Goal: Transaction & Acquisition: Purchase product/service

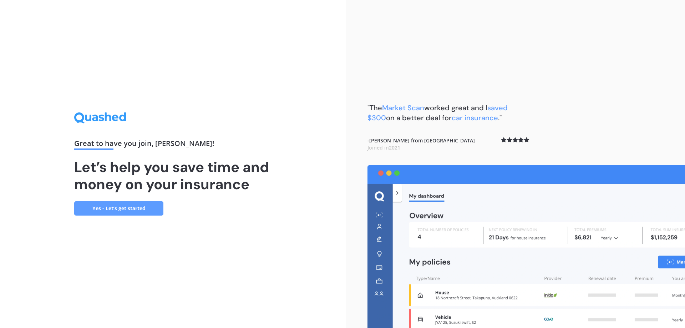
click at [106, 209] on link "Yes - Let’s get started" at bounding box center [118, 208] width 89 height 14
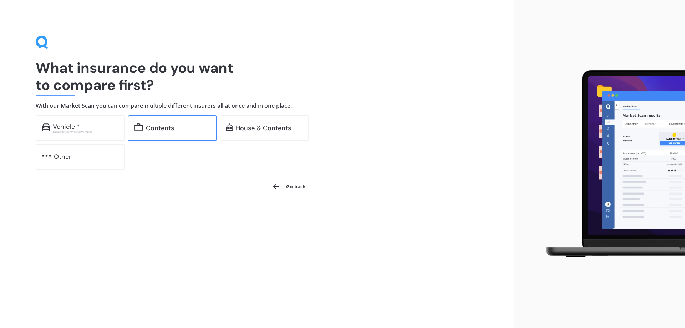
click at [159, 132] on div "Contents" at bounding box center [172, 128] width 89 height 26
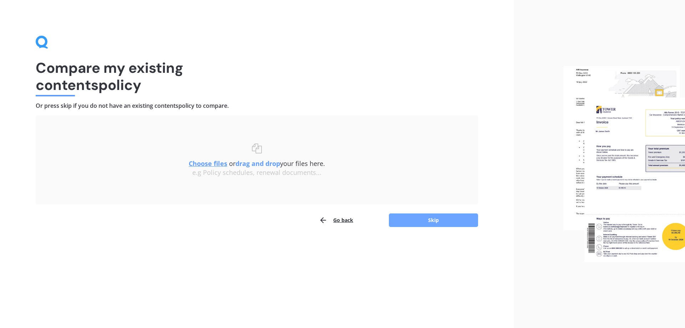
click at [426, 217] on button "Skip" at bounding box center [433, 220] width 89 height 14
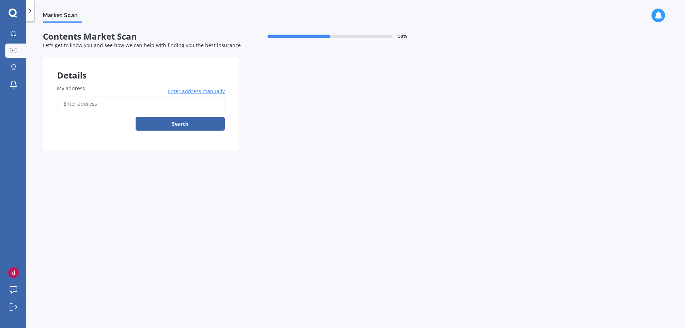
click at [114, 105] on input "My address" at bounding box center [141, 103] width 168 height 15
type input "[STREET_ADDRESS]"
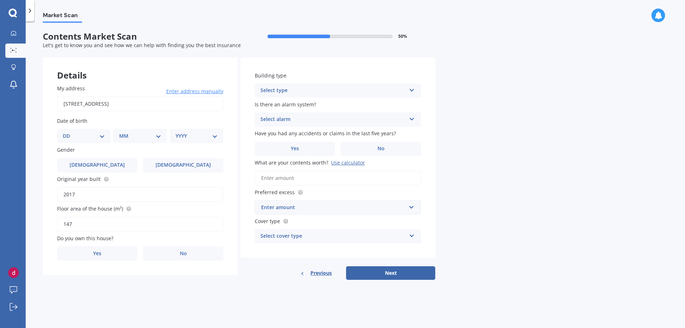
click at [79, 133] on select "DD 01 02 03 04 05 06 07 08 09 10 11 12 13 14 15 16 17 18 19 20 21 22 23 24 25 2…" at bounding box center [84, 136] width 42 height 8
select select "16"
click at [68, 132] on select "DD 01 02 03 04 05 06 07 08 09 10 11 12 13 14 15 16 17 18 19 20 21 22 23 24 25 2…" at bounding box center [84, 136] width 42 height 8
select select "04"
select select "1992"
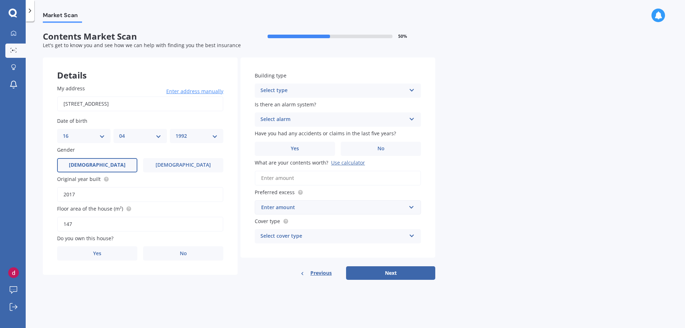
click at [99, 164] on span "[DEMOGRAPHIC_DATA]" at bounding box center [97, 165] width 57 height 6
click at [0, 0] on input "[DEMOGRAPHIC_DATA]" at bounding box center [0, 0] width 0 height 0
click at [293, 232] on div "Select cover type High Limited" at bounding box center [338, 236] width 166 height 14
click at [293, 232] on div "High High Limited" at bounding box center [338, 236] width 166 height 14
click at [324, 94] on div "Select type" at bounding box center [333, 90] width 146 height 9
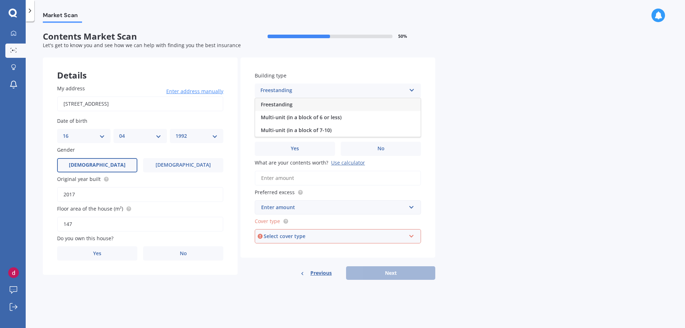
click at [292, 107] on span "Freestanding" at bounding box center [277, 104] width 32 height 7
click at [306, 105] on span "Is there an alarm system?" at bounding box center [285, 104] width 61 height 7
click at [307, 112] on div "Is there an alarm system? Select alarm Yes, monitored Yes, not monitored No" at bounding box center [338, 114] width 166 height 26
click at [306, 117] on div "Select alarm" at bounding box center [333, 119] width 146 height 9
click at [289, 161] on div "No" at bounding box center [338, 159] width 166 height 13
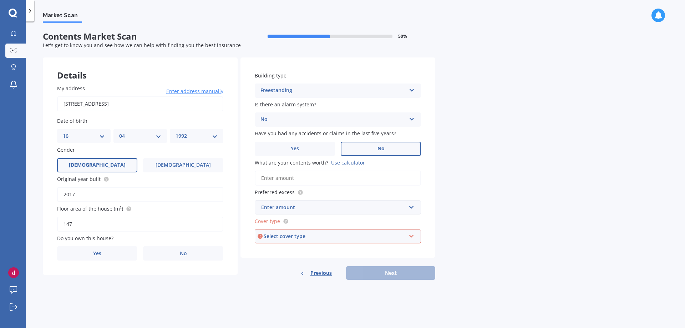
click at [371, 149] on label "No" at bounding box center [381, 149] width 80 height 14
click at [0, 0] on input "No" at bounding box center [0, 0] width 0 height 0
click at [306, 179] on input "What are your contents worth? Use calculator" at bounding box center [338, 178] width 166 height 15
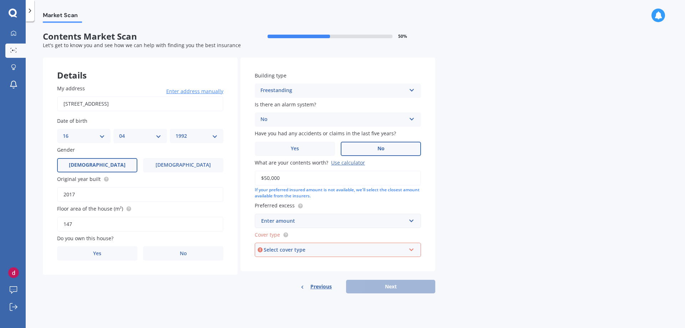
type input "$50,000"
click at [346, 199] on div "Building type Freestanding Freestanding Multi-unit (in a block of 6 or less) Mu…" at bounding box center [337, 164] width 195 height 214
click at [314, 219] on div "Enter amount" at bounding box center [333, 221] width 145 height 8
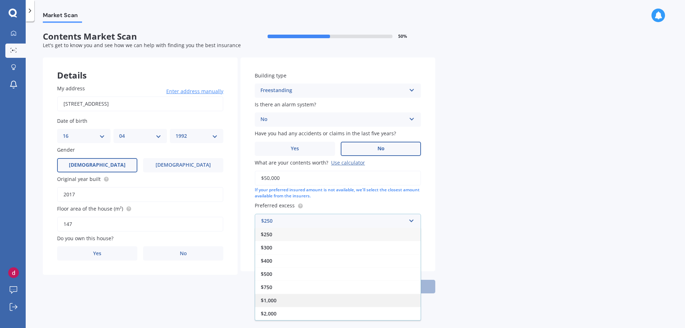
click at [296, 299] on div "$1,000" at bounding box center [338, 300] width 166 height 13
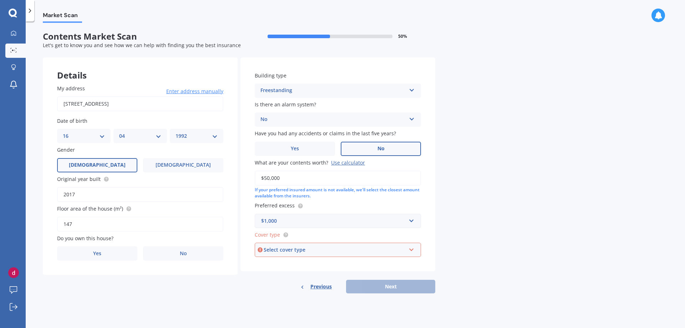
click at [306, 249] on div "Select cover type" at bounding box center [335, 250] width 142 height 8
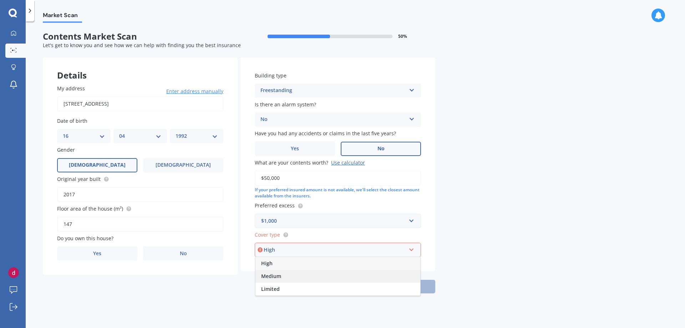
click at [286, 276] on div "Medium" at bounding box center [337, 276] width 165 height 13
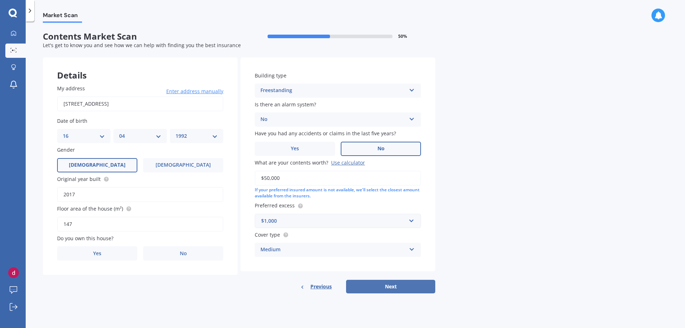
click at [384, 285] on button "Next" at bounding box center [390, 287] width 89 height 14
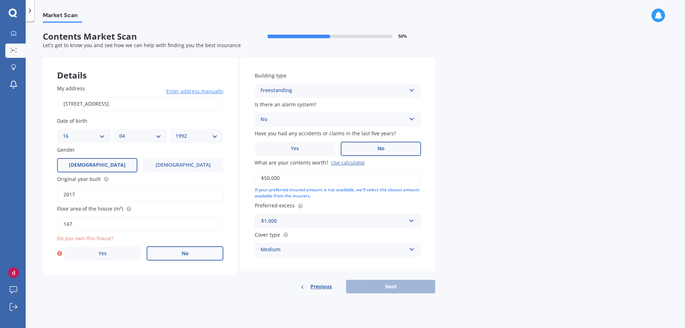
click at [191, 260] on label "No" at bounding box center [185, 253] width 77 height 14
click at [0, 0] on input "No" at bounding box center [0, 0] width 0 height 0
click at [120, 275] on div "Select occupant Tenant" at bounding box center [140, 282] width 166 height 14
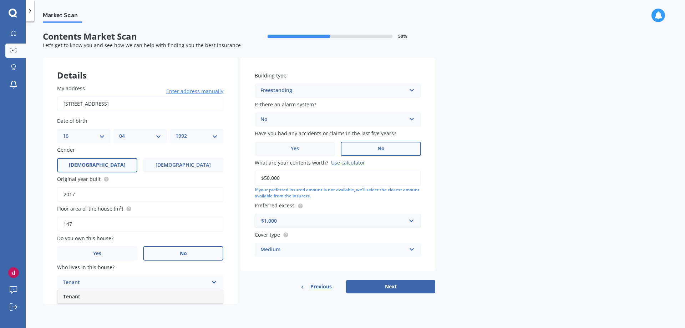
click at [100, 296] on div "Tenant" at bounding box center [140, 296] width 166 height 13
click at [382, 283] on button "Next" at bounding box center [390, 287] width 89 height 14
select select "16"
select select "04"
select select "1992"
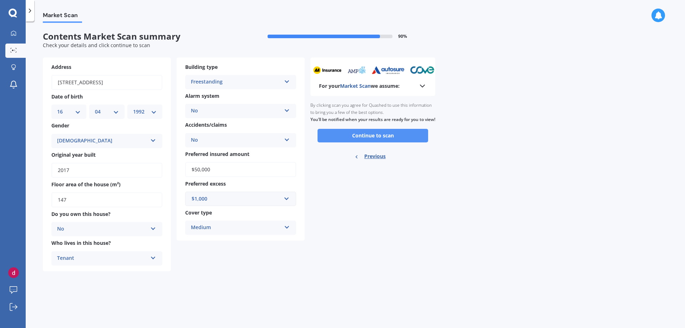
click at [356, 142] on button "Continue to scan" at bounding box center [373, 136] width 111 height 14
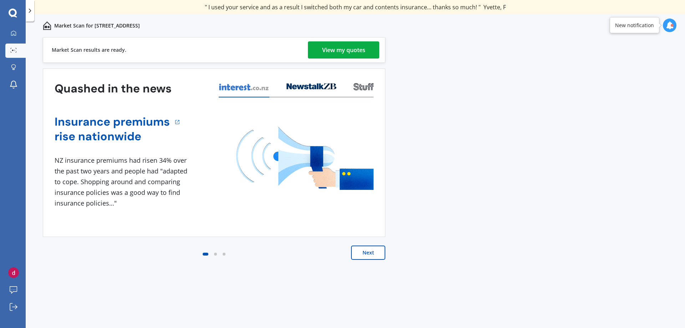
click at [362, 54] on div "View my quotes" at bounding box center [343, 49] width 43 height 17
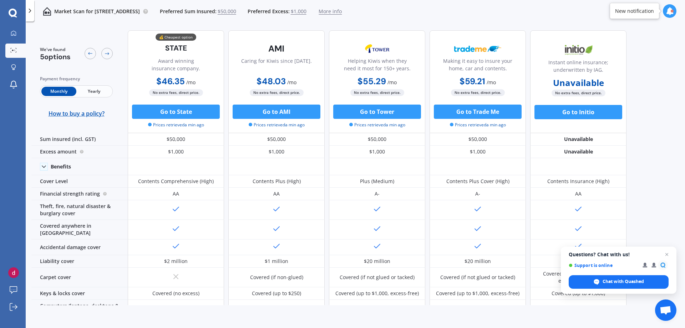
click at [85, 94] on span "Yearly" at bounding box center [93, 91] width 35 height 9
click at [57, 90] on span "Monthly" at bounding box center [58, 91] width 35 height 9
click at [103, 90] on span "Yearly" at bounding box center [93, 91] width 35 height 9
click at [56, 95] on span "Monthly" at bounding box center [58, 91] width 35 height 9
click at [169, 114] on button "Go to State" at bounding box center [176, 112] width 88 height 14
